Goal: Information Seeking & Learning: Learn about a topic

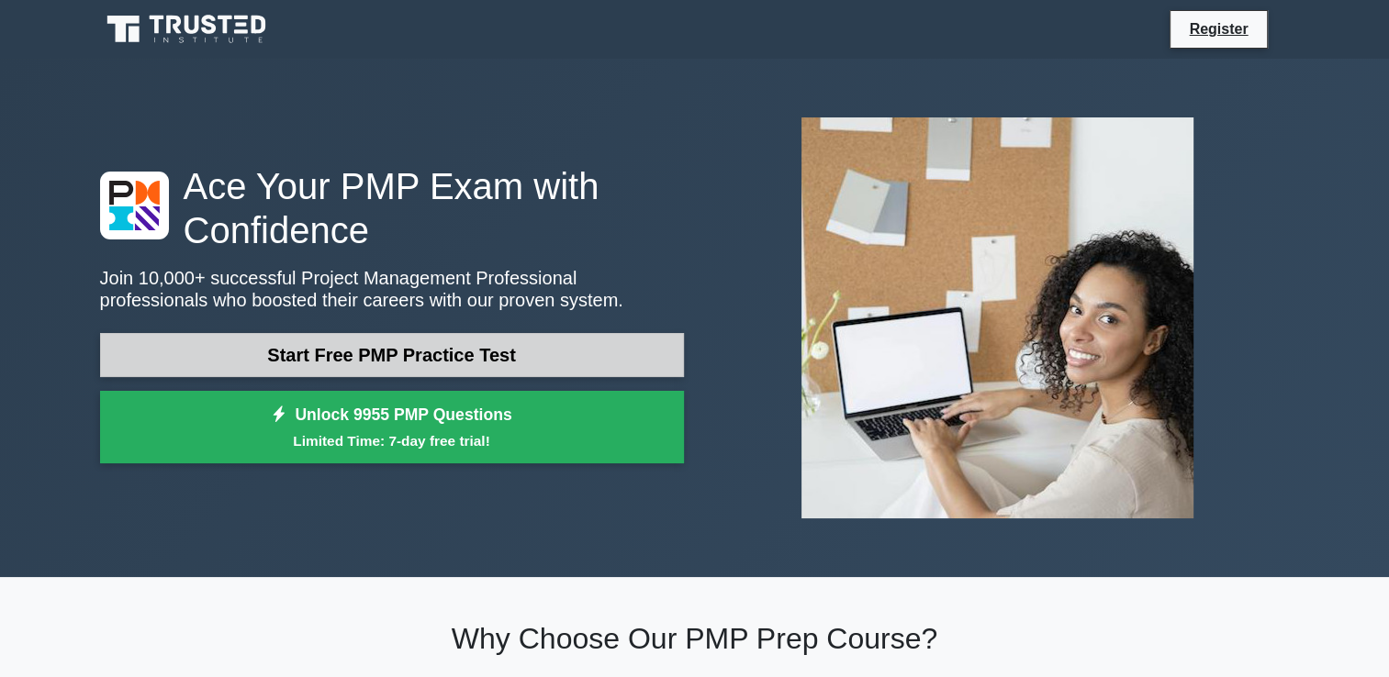
click at [393, 362] on link "Start Free PMP Practice Test" at bounding box center [392, 355] width 584 height 44
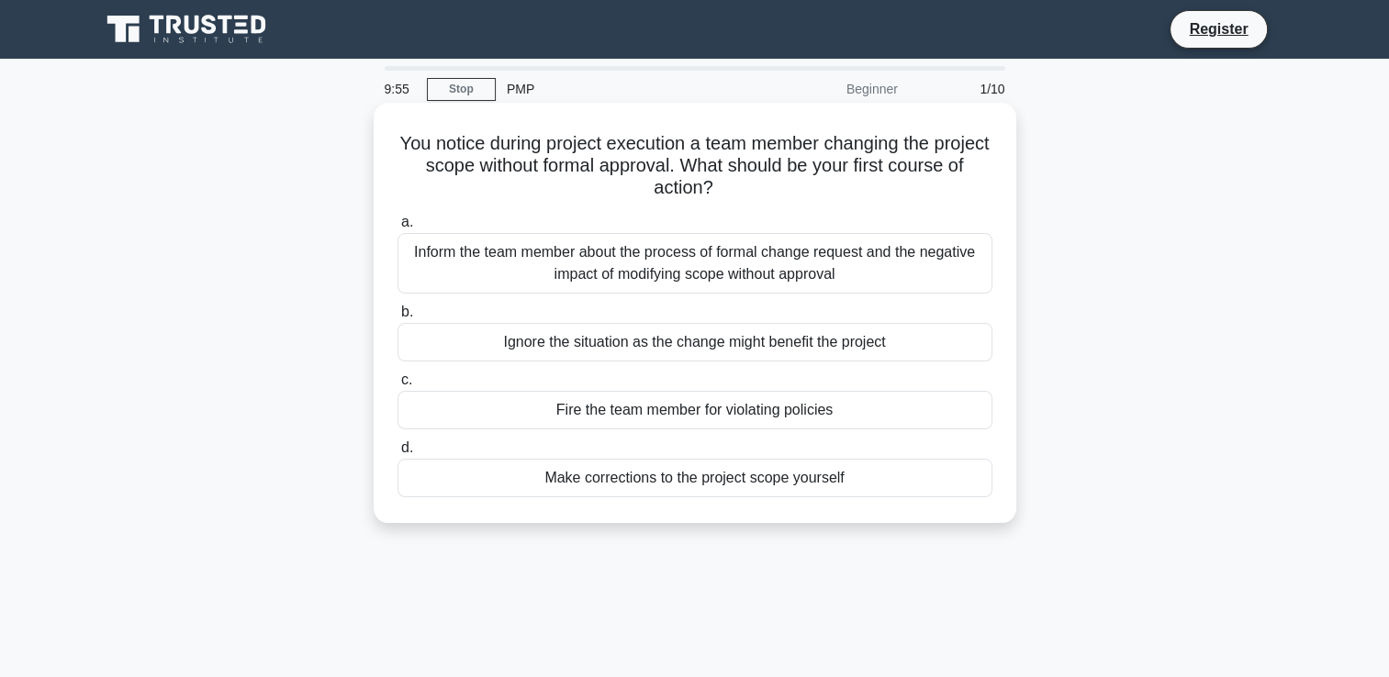
click at [476, 272] on div "Inform the team member about the process of formal change request and the negat…" at bounding box center [695, 263] width 595 height 61
click at [398, 229] on input "a. Inform the team member about the process of formal change request and the ne…" at bounding box center [398, 223] width 0 height 12
